Goal: Information Seeking & Learning: Learn about a topic

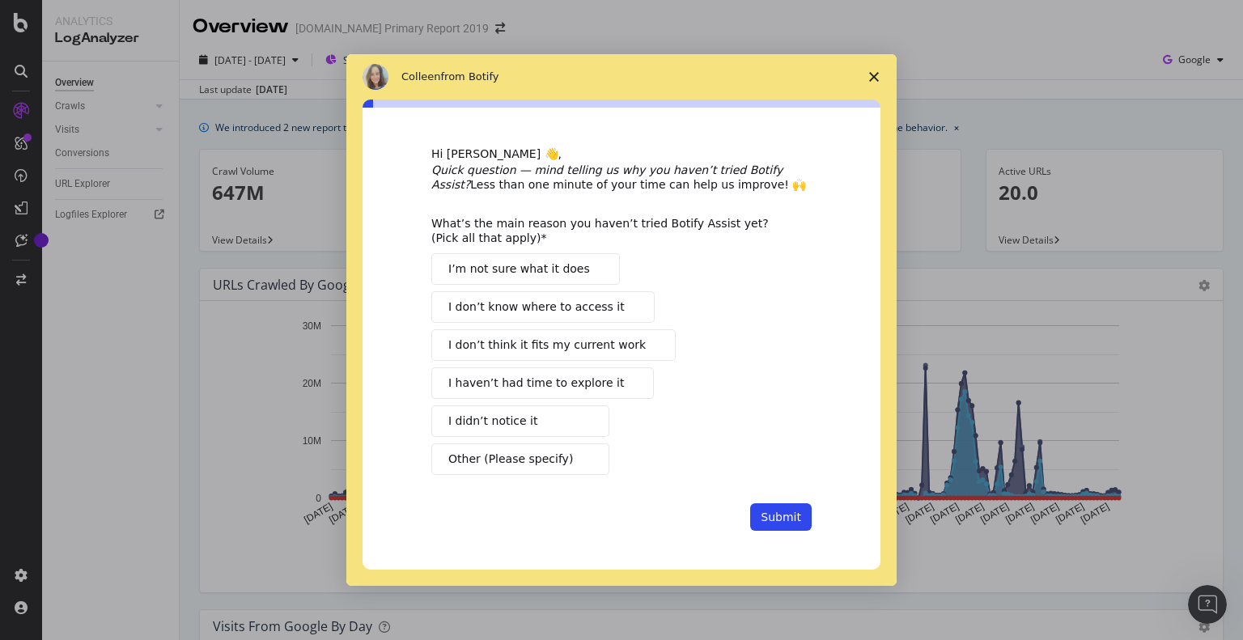
click at [875, 78] on polygon "Close survey" at bounding box center [874, 77] width 10 height 10
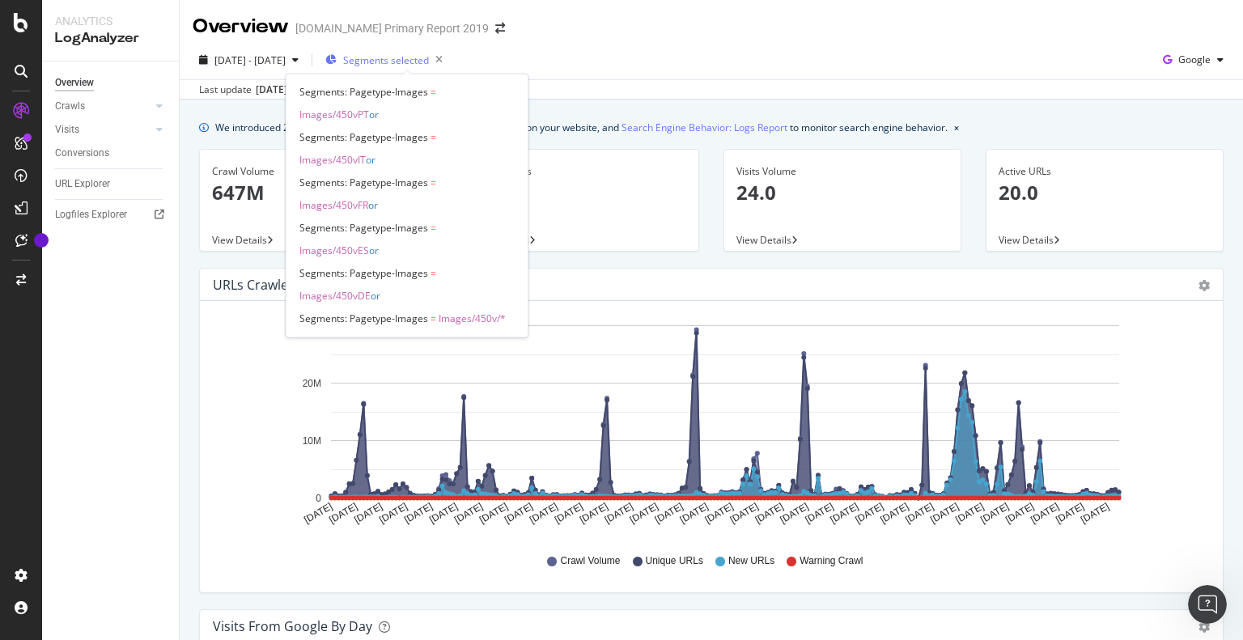
click at [421, 61] on span "Segments selected" at bounding box center [386, 60] width 86 height 14
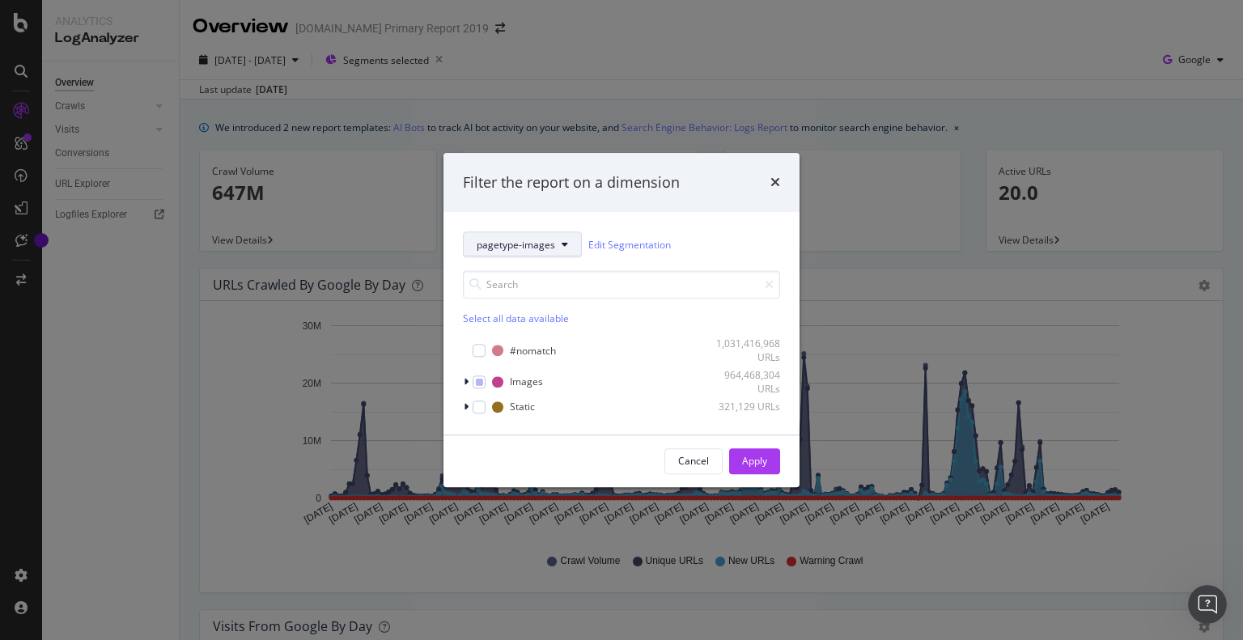
click at [562, 248] on icon "modal" at bounding box center [565, 245] width 6 height 10
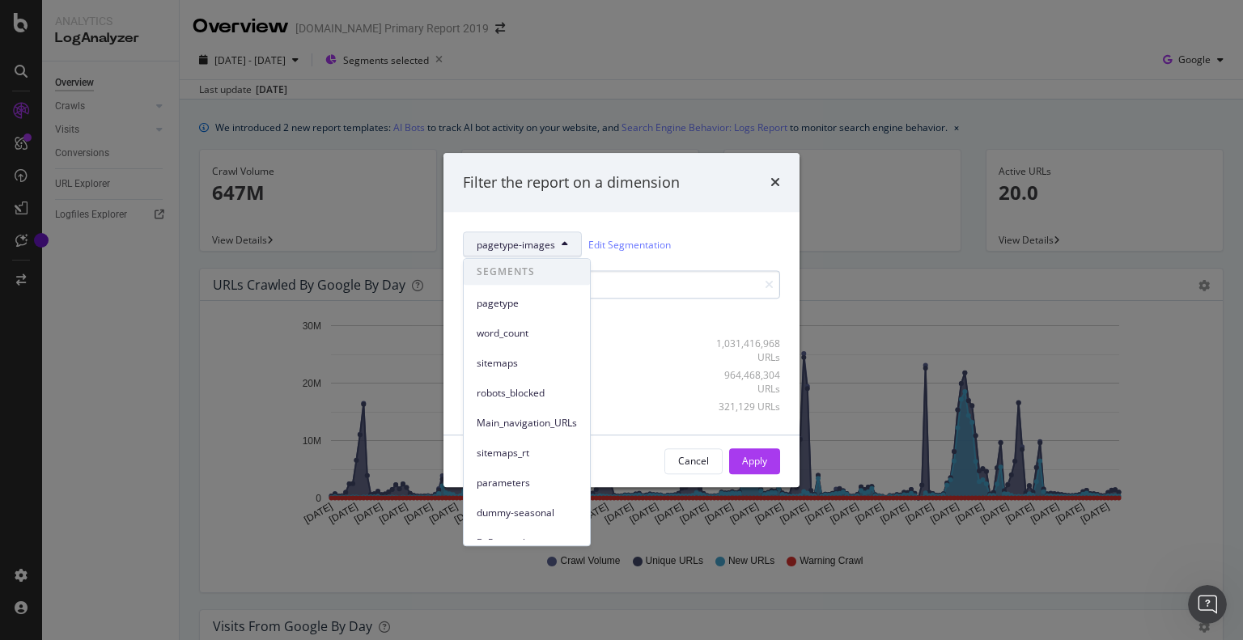
click at [494, 296] on span "pagetype" at bounding box center [527, 303] width 100 height 15
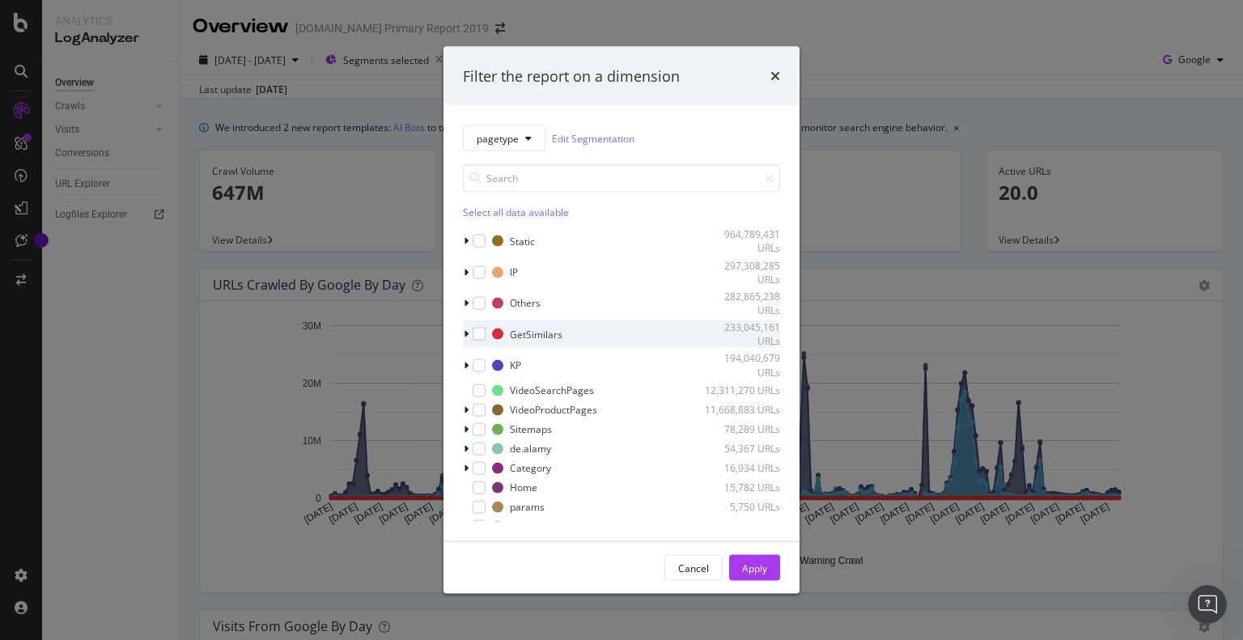
click at [469, 332] on div "modal" at bounding box center [468, 334] width 10 height 16
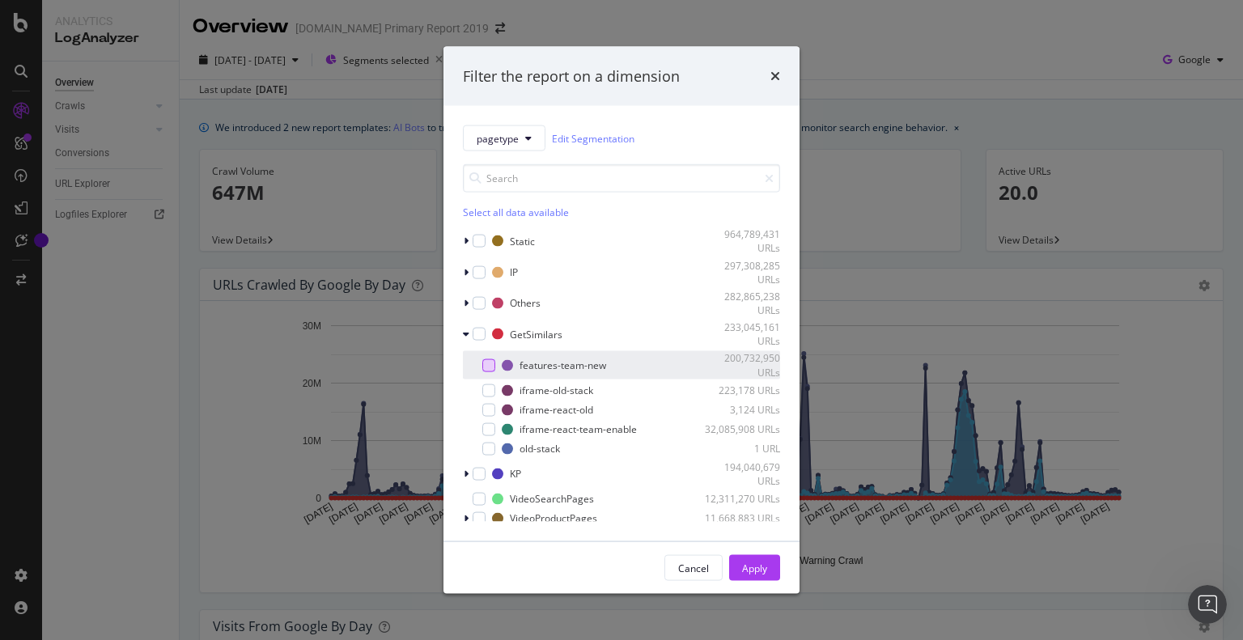
click at [486, 365] on div "modal" at bounding box center [488, 364] width 13 height 13
click at [751, 572] on div "Apply" at bounding box center [754, 568] width 25 height 14
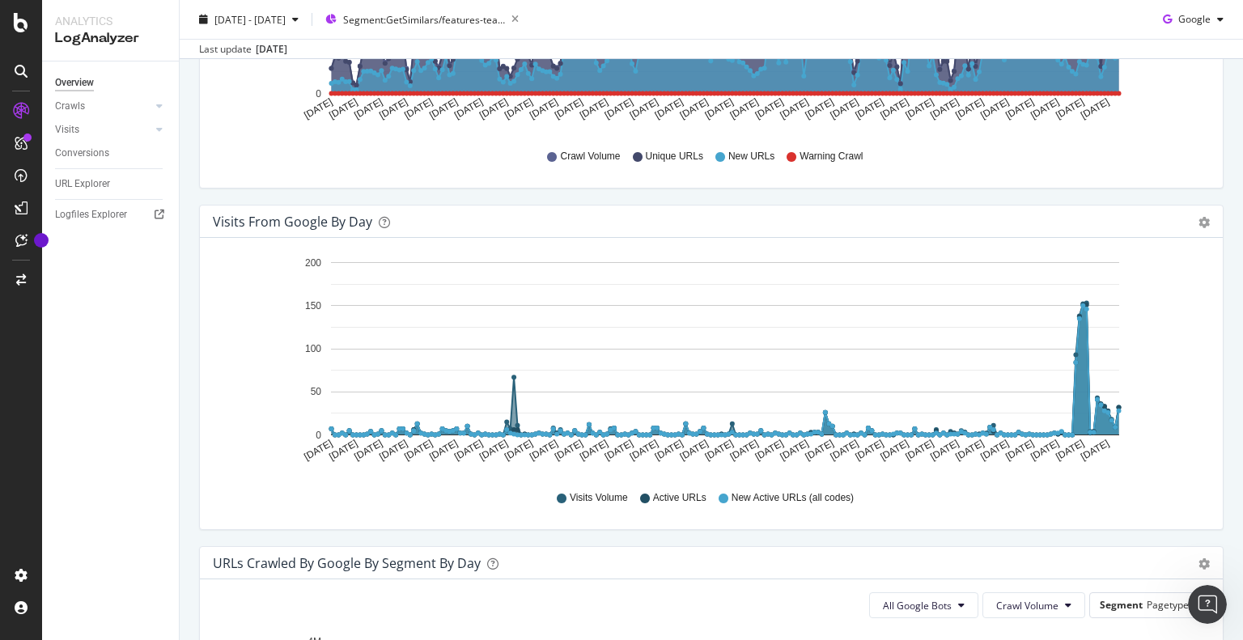
scroll to position [81, 0]
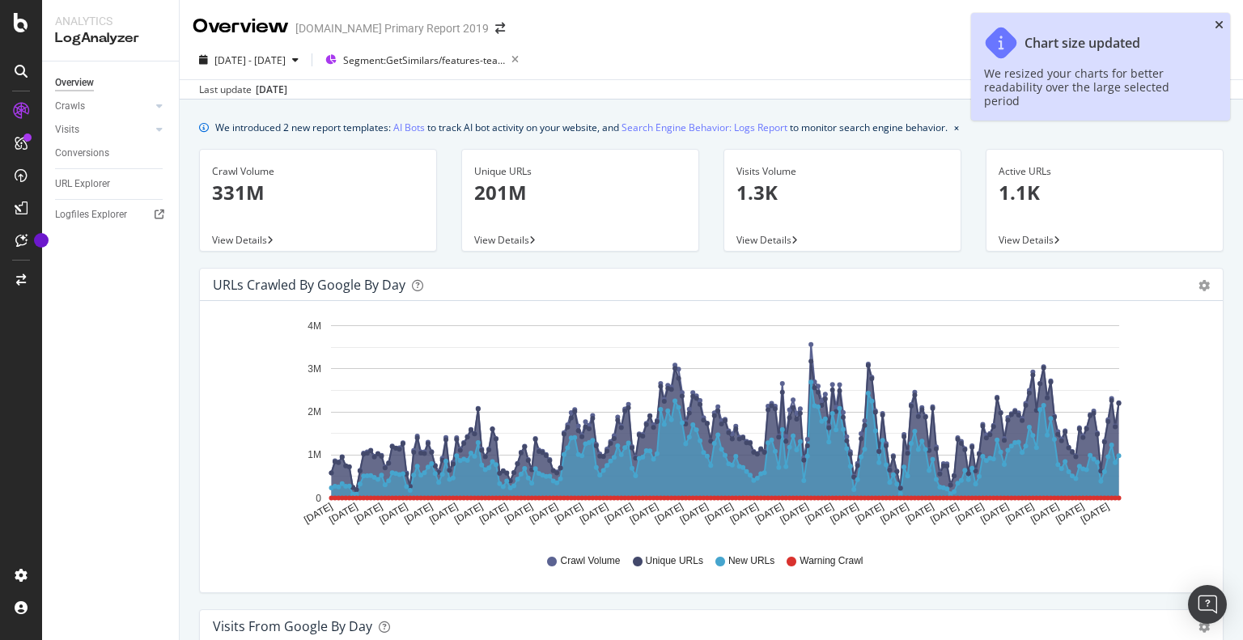
click at [1222, 22] on icon "close toast" at bounding box center [1219, 24] width 9 height 11
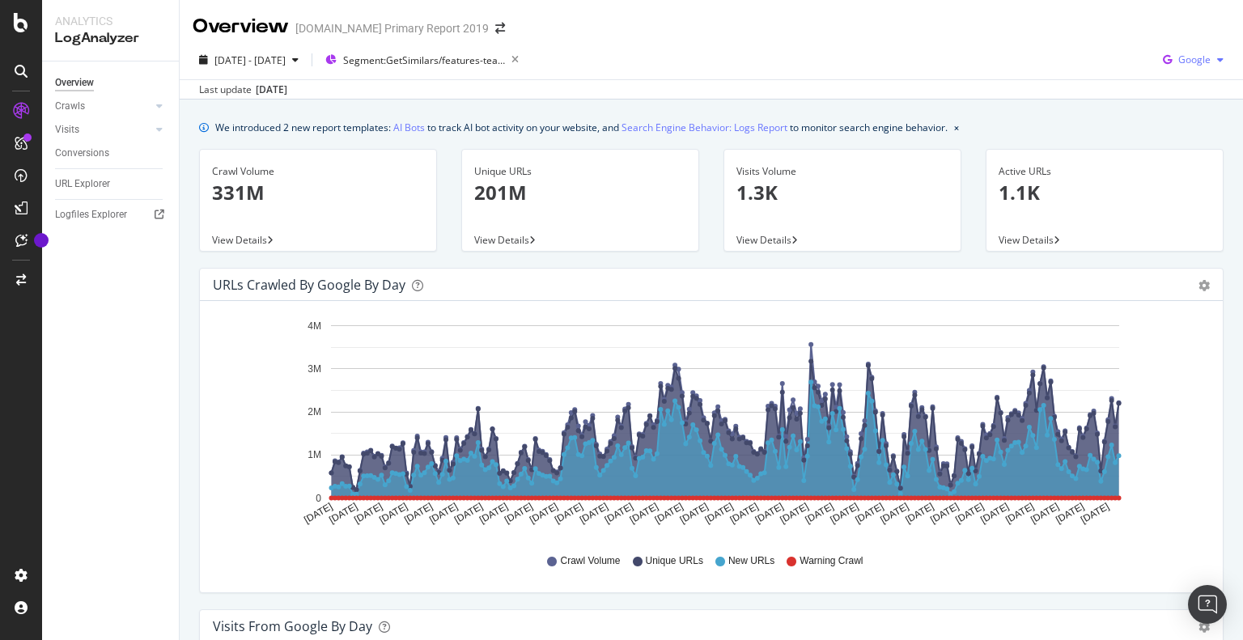
click at [1186, 65] on span "Google" at bounding box center [1194, 60] width 32 height 14
click at [1164, 125] on span "Bing" at bounding box center [1194, 122] width 60 height 15
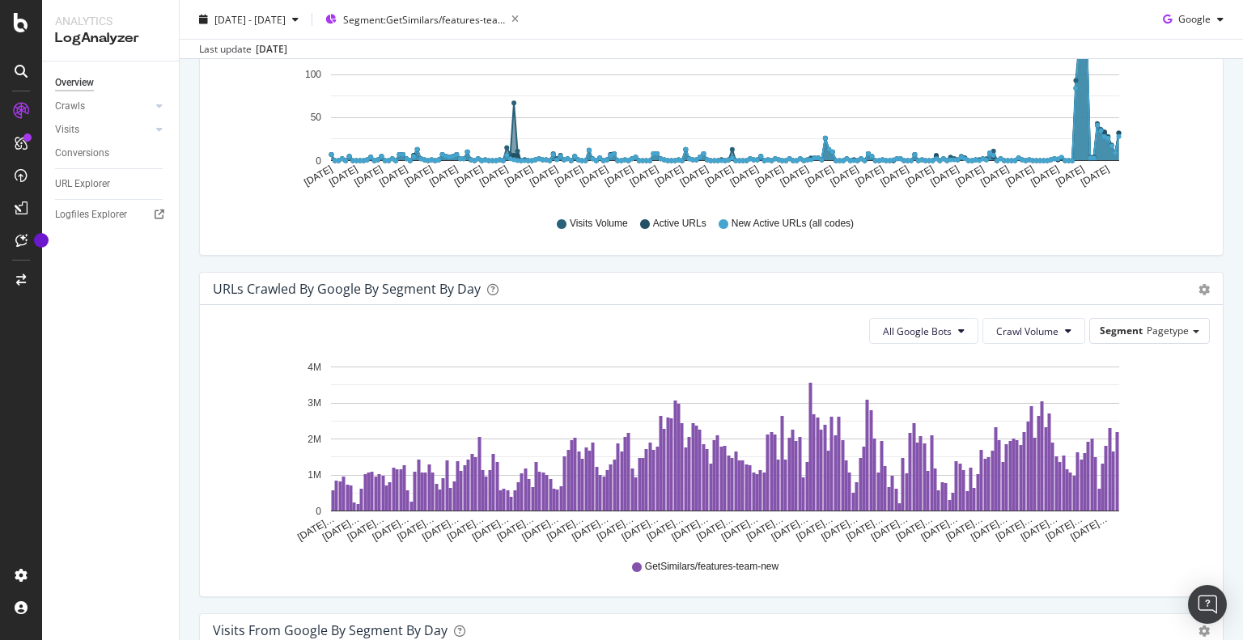
scroll to position [517, 0]
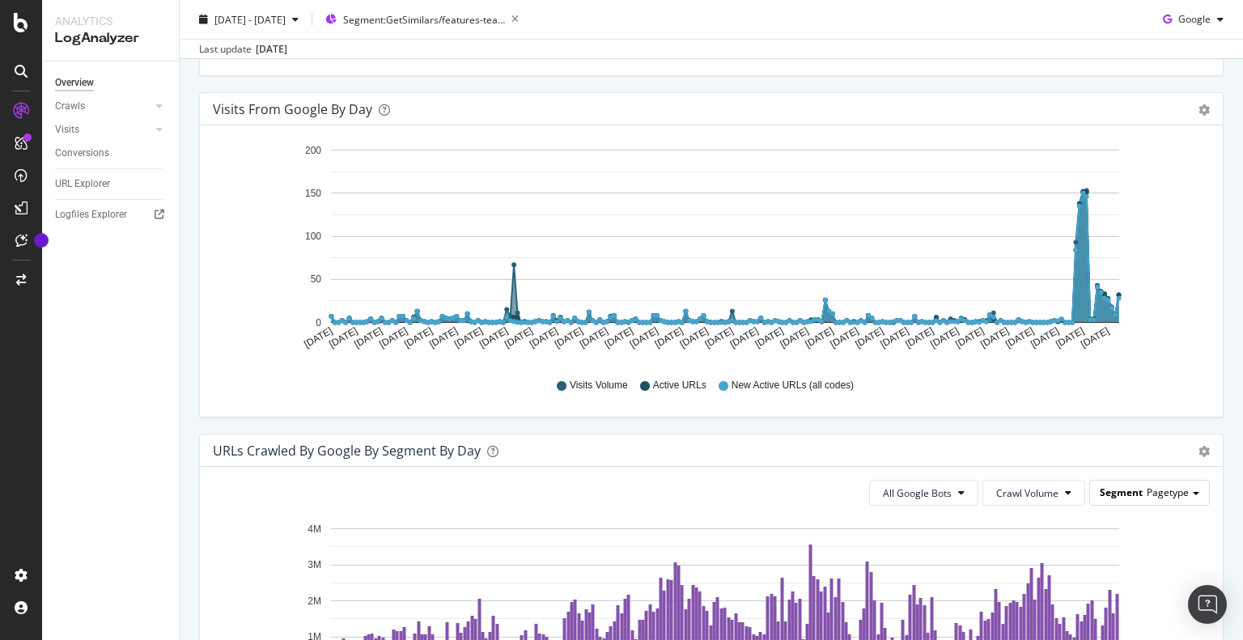
click at [1157, 489] on span "Pagetype" at bounding box center [1168, 493] width 42 height 14
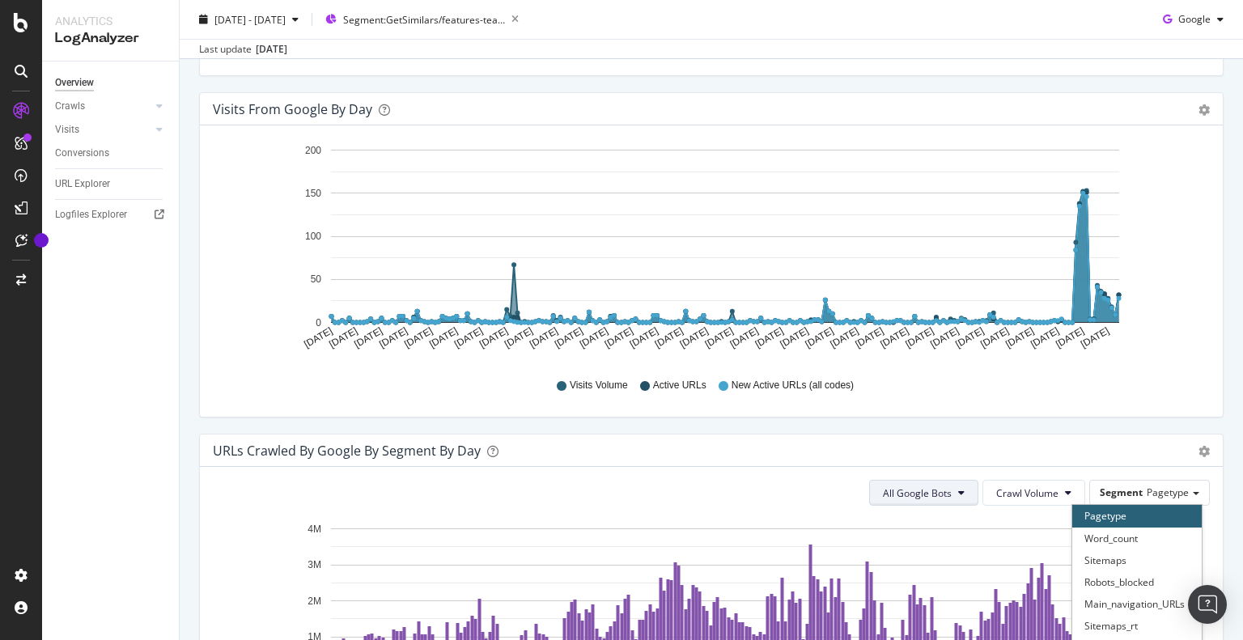
click at [958, 488] on icon at bounding box center [961, 493] width 6 height 10
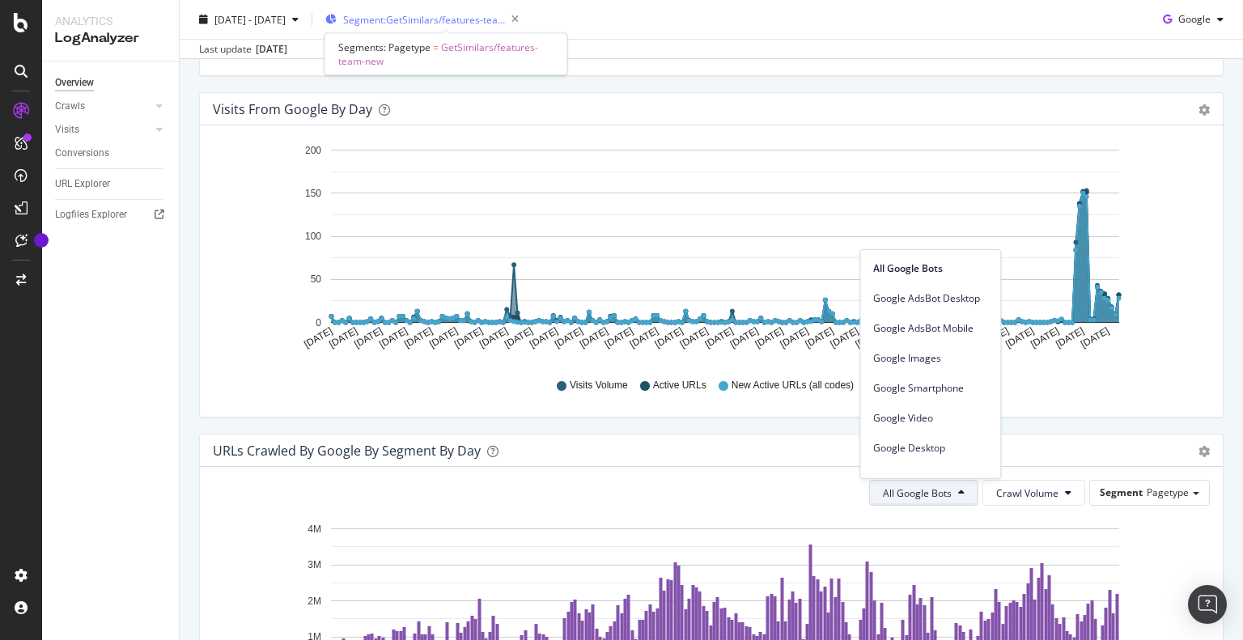
click at [479, 16] on span "Segment: GetSimilars/features-team-new" at bounding box center [424, 19] width 162 height 14
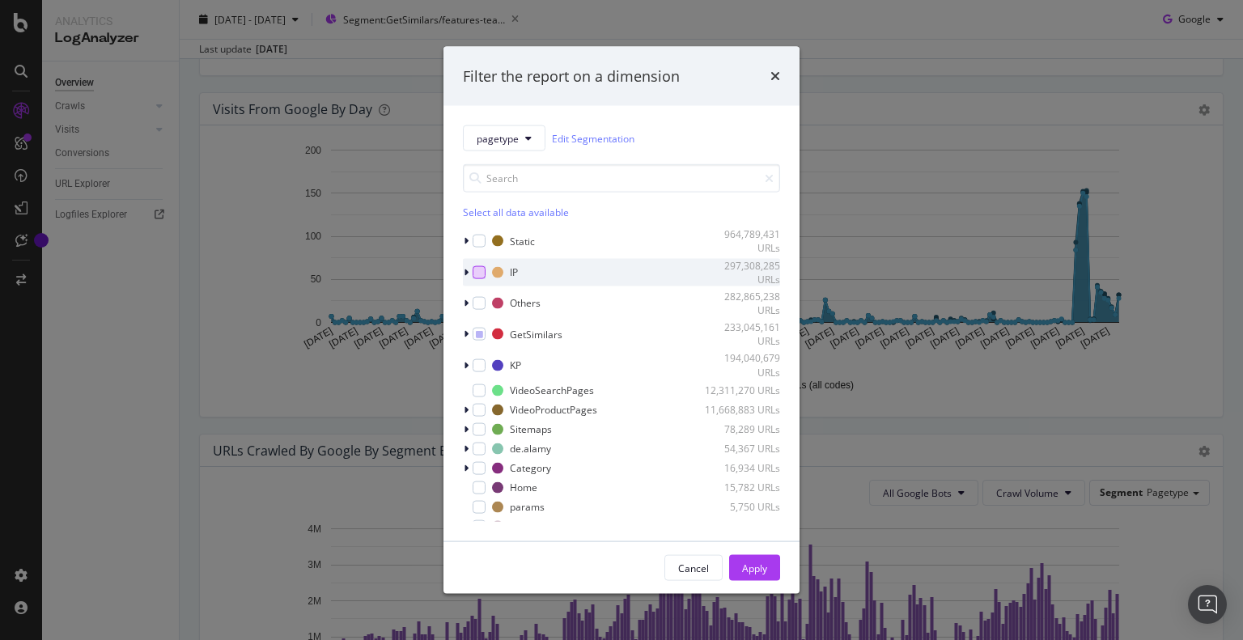
click at [480, 266] on div "modal" at bounding box center [479, 271] width 13 height 13
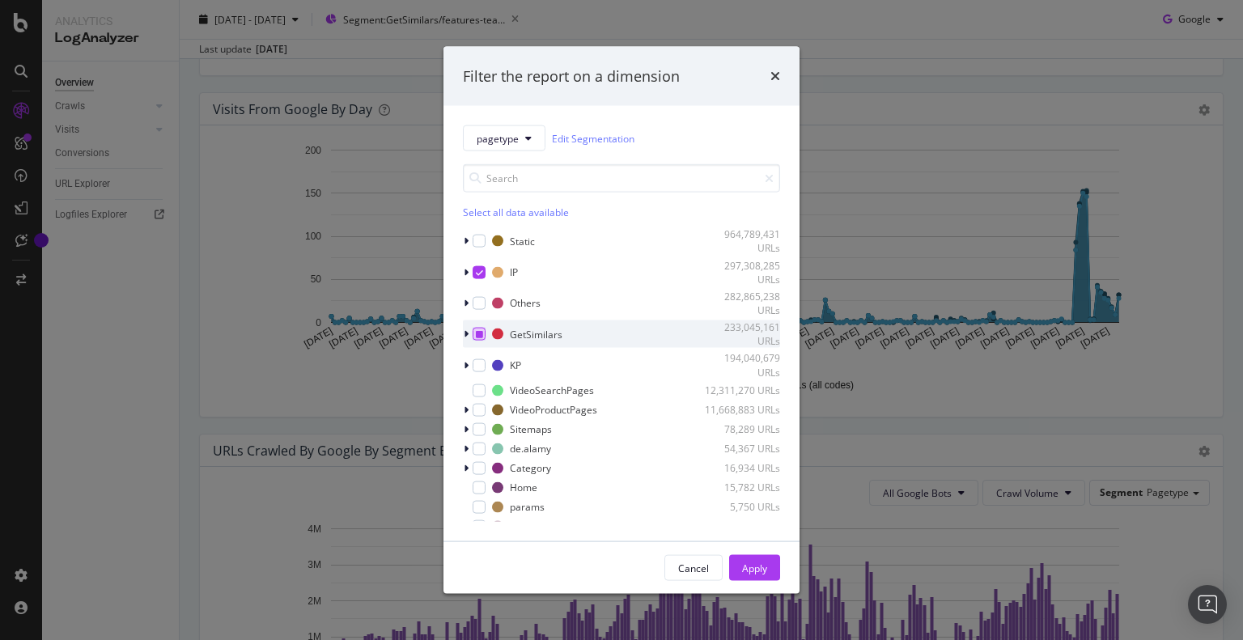
click at [476, 331] on icon "modal" at bounding box center [479, 334] width 7 height 8
click at [480, 333] on icon "modal" at bounding box center [479, 334] width 7 height 8
click at [758, 566] on div "Apply" at bounding box center [754, 568] width 25 height 14
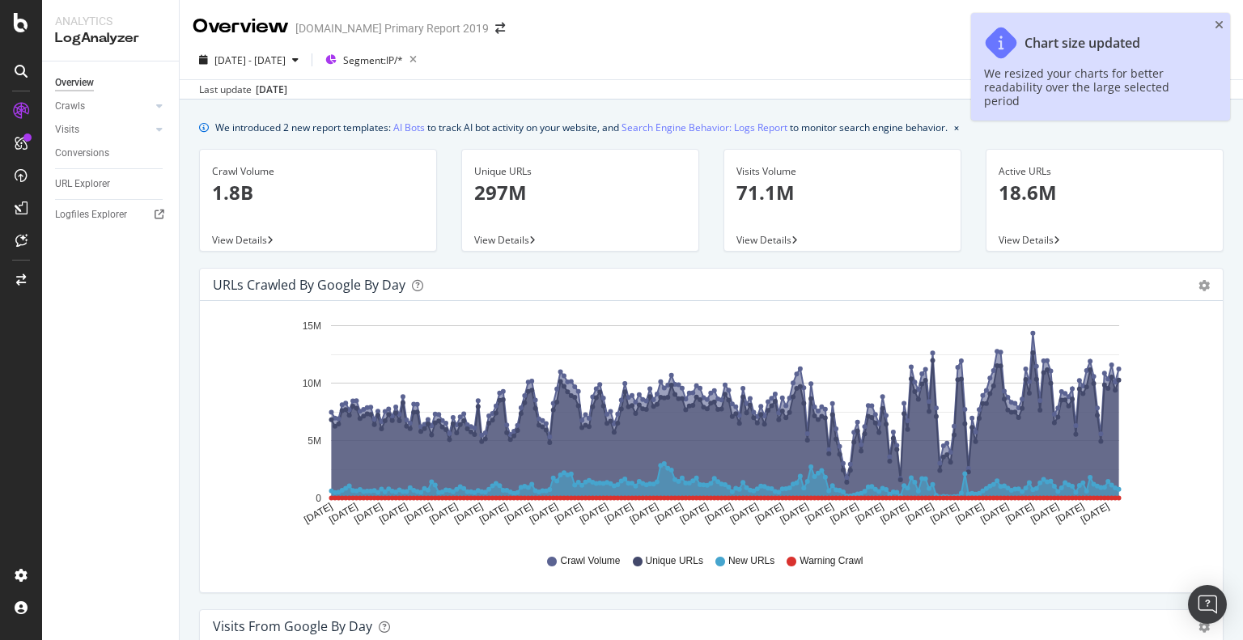
click at [1224, 25] on div "Chart size updated We resized your charts for better readability over the large…" at bounding box center [1100, 67] width 259 height 108
click at [1218, 25] on icon "close toast" at bounding box center [1219, 24] width 9 height 11
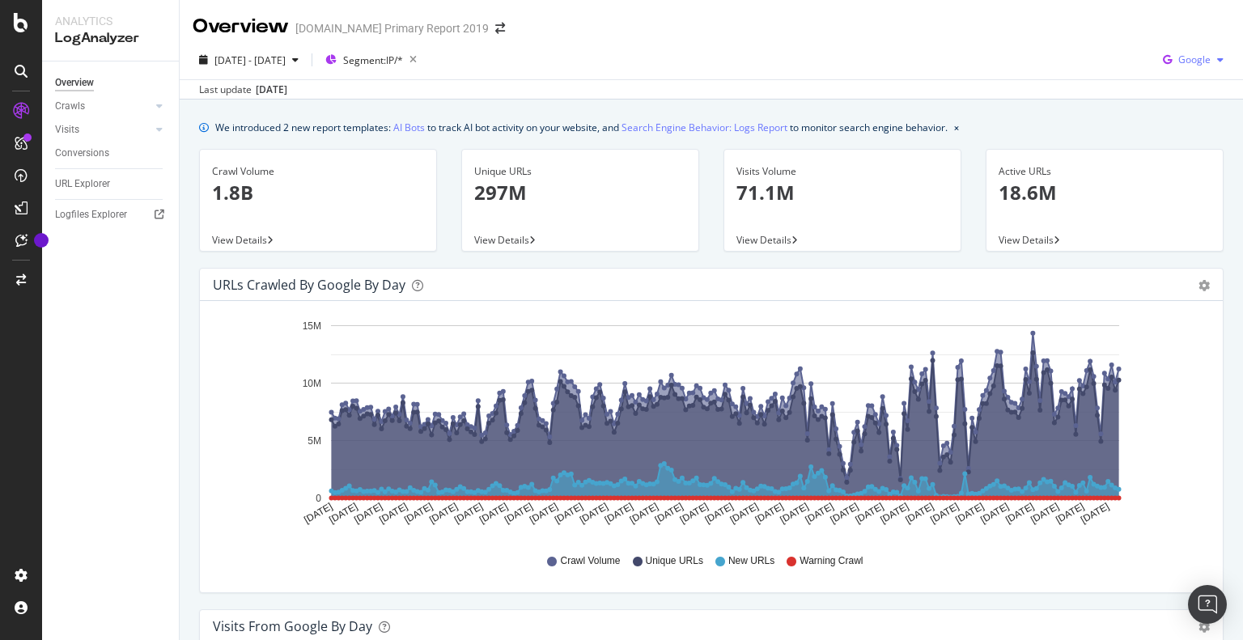
click at [1189, 61] on span "Google" at bounding box center [1194, 60] width 32 height 14
click at [1164, 125] on span "Bing" at bounding box center [1194, 122] width 60 height 15
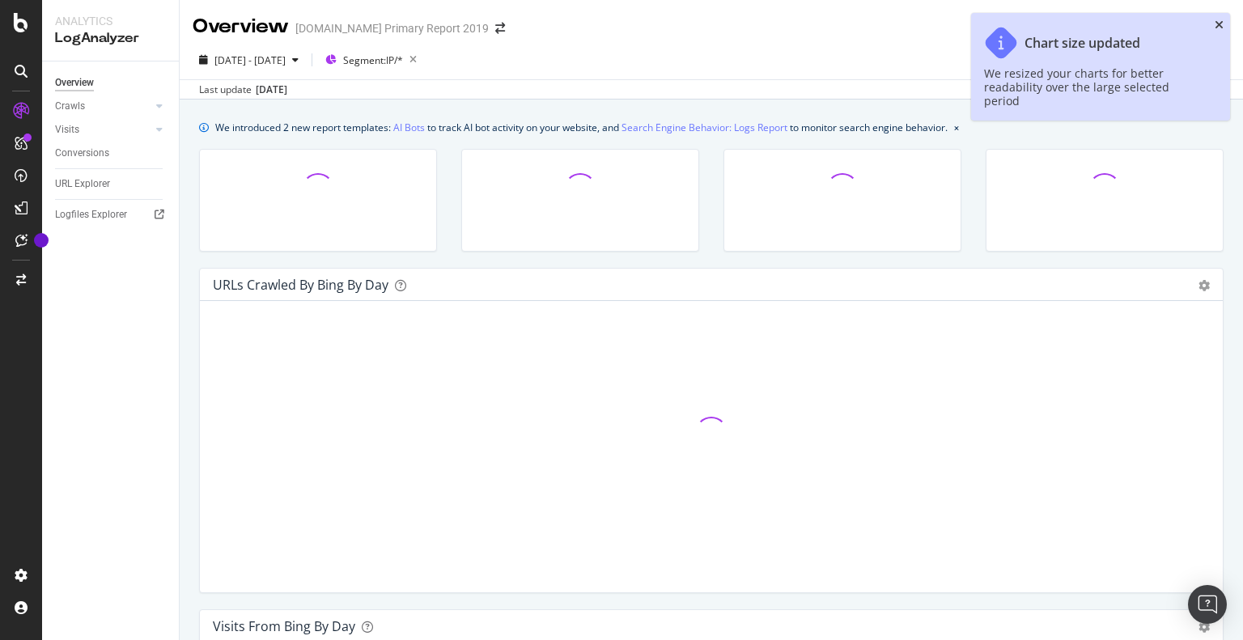
click at [1220, 25] on icon "close toast" at bounding box center [1219, 24] width 9 height 11
